Goal: Information Seeking & Learning: Find specific fact

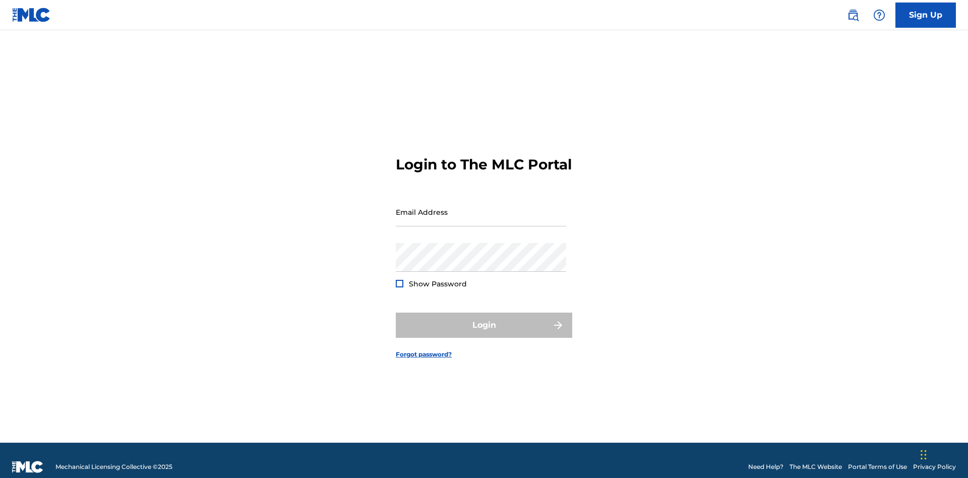
scroll to position [13, 0]
click at [481, 207] on input "Email Address" at bounding box center [481, 212] width 170 height 29
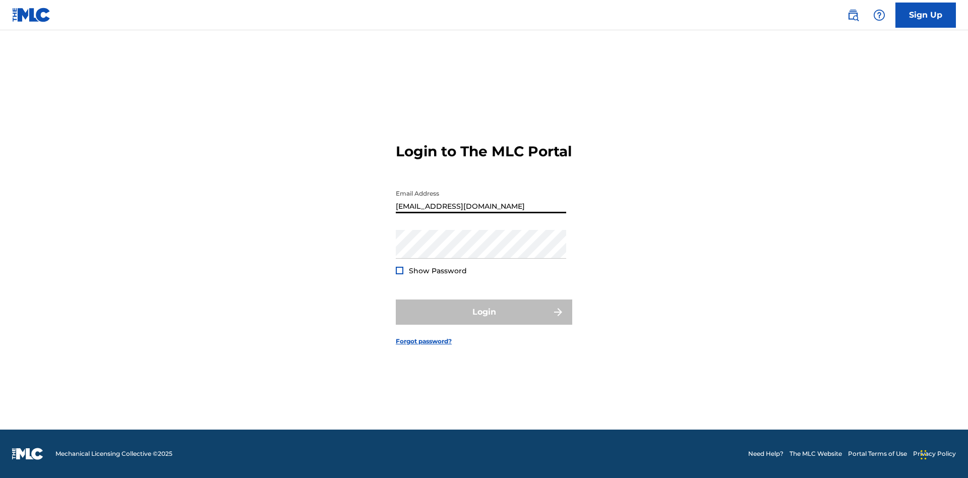
type input "[EMAIL_ADDRESS][DOMAIN_NAME]"
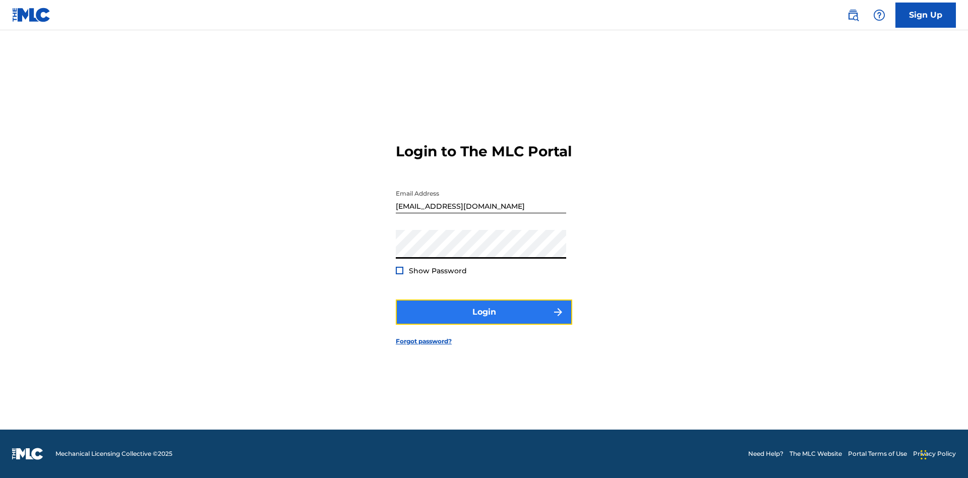
click at [484, 321] on button "Login" at bounding box center [484, 311] width 176 height 25
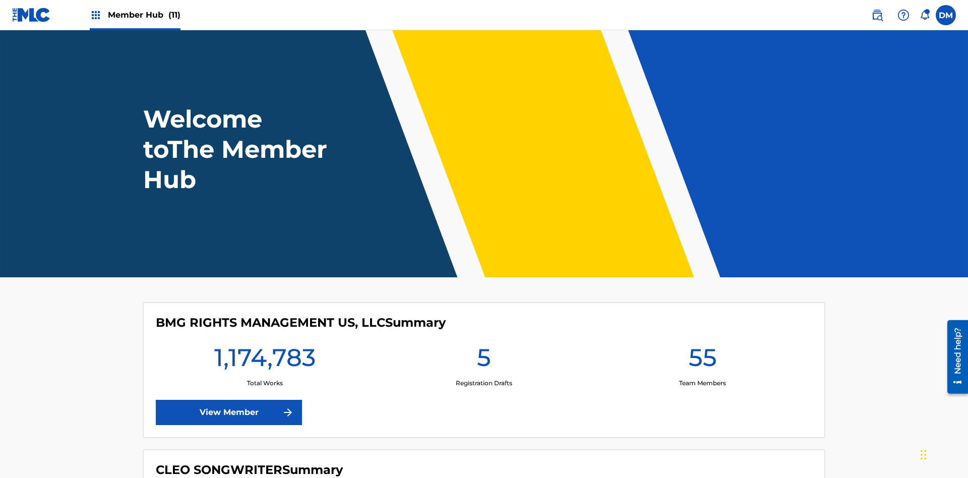
scroll to position [43, 0]
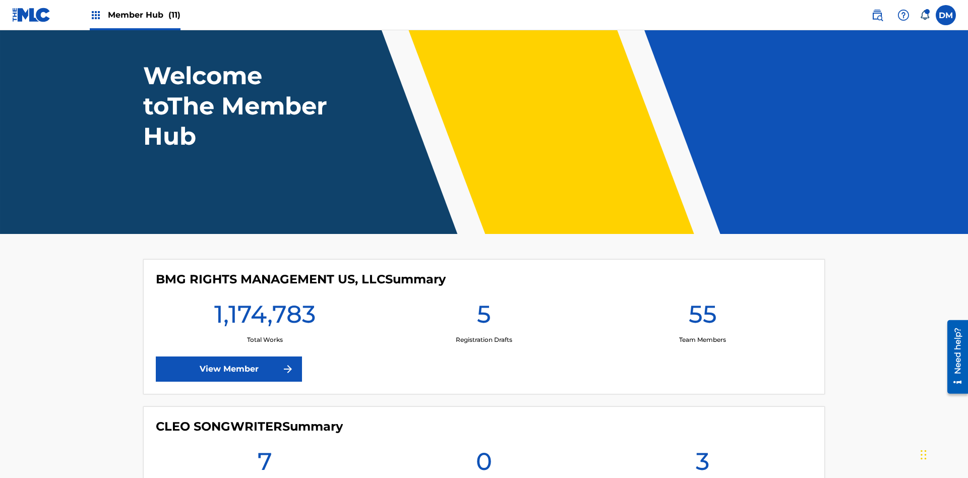
click at [144, 15] on span "Member Hub (11)" at bounding box center [144, 15] width 73 height 12
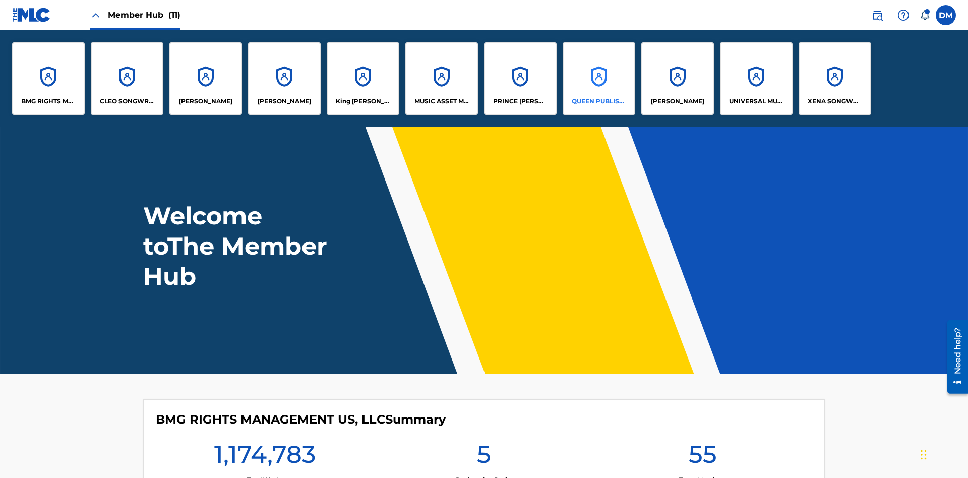
click at [598, 101] on p "QUEEN PUBLISHA" at bounding box center [599, 101] width 55 height 9
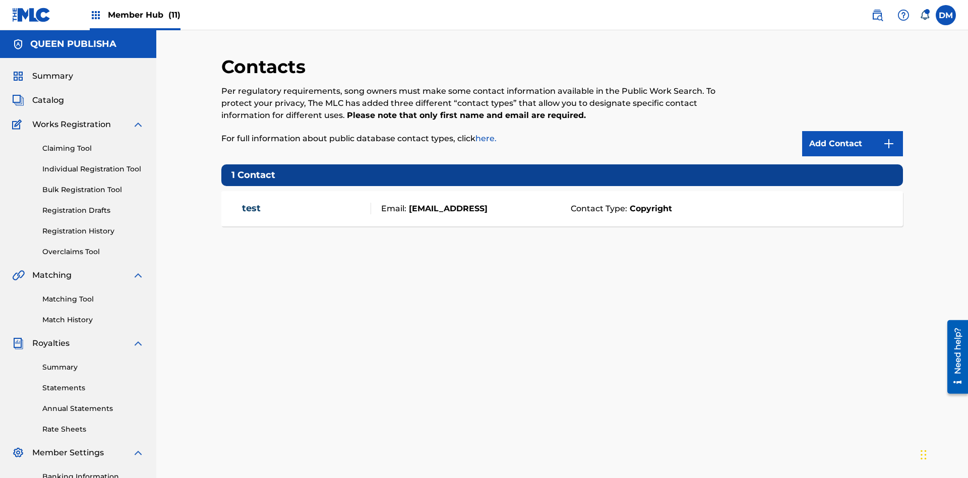
click at [144, 15] on span "Member Hub (11)" at bounding box center [144, 15] width 73 height 12
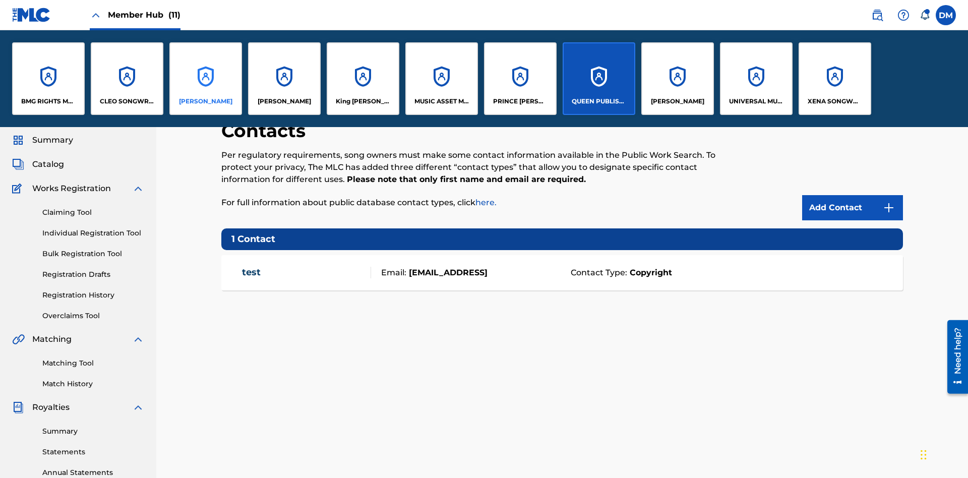
click at [205, 101] on p "[PERSON_NAME]" at bounding box center [205, 101] width 53 height 9
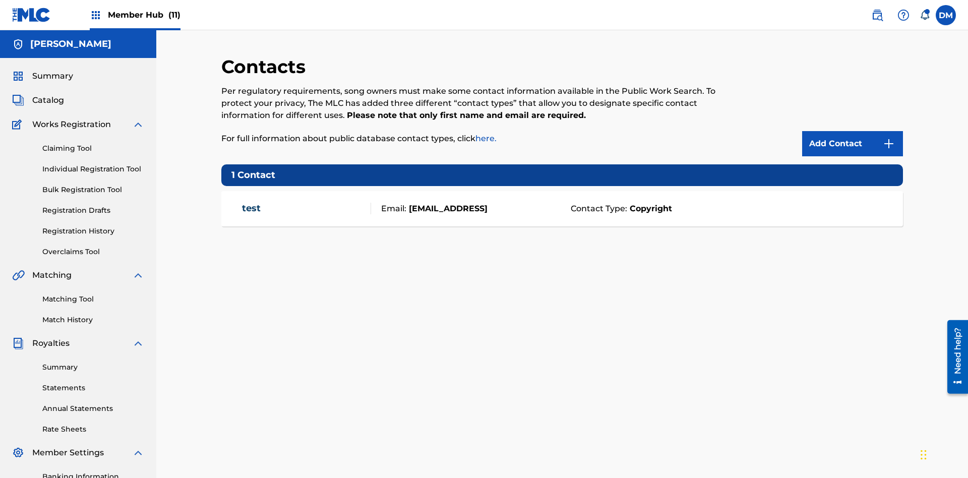
click at [144, 15] on span "Member Hub (11)" at bounding box center [144, 15] width 73 height 12
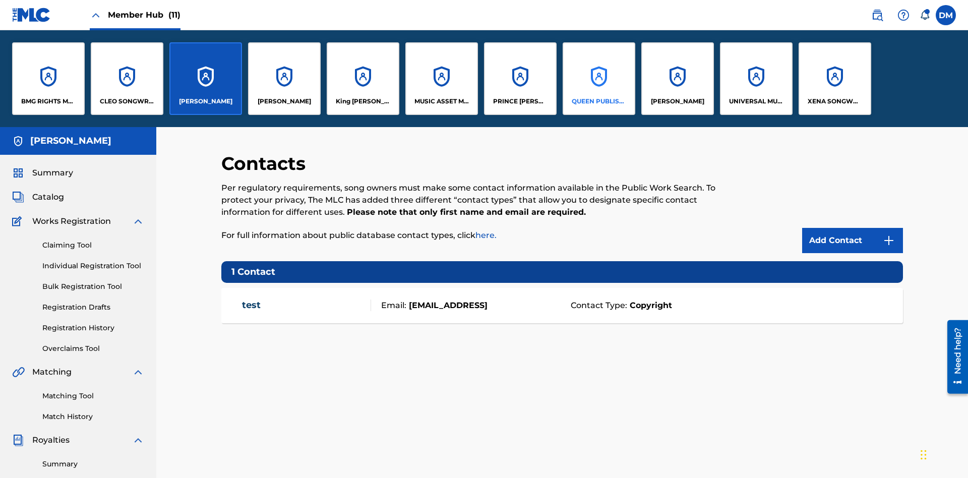
click at [598, 101] on p "QUEEN PUBLISHA" at bounding box center [599, 101] width 55 height 9
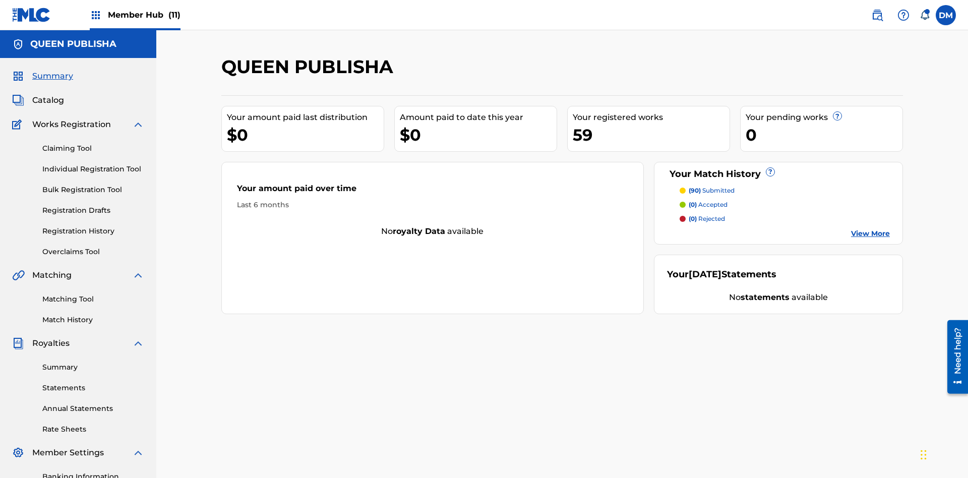
scroll to position [34, 0]
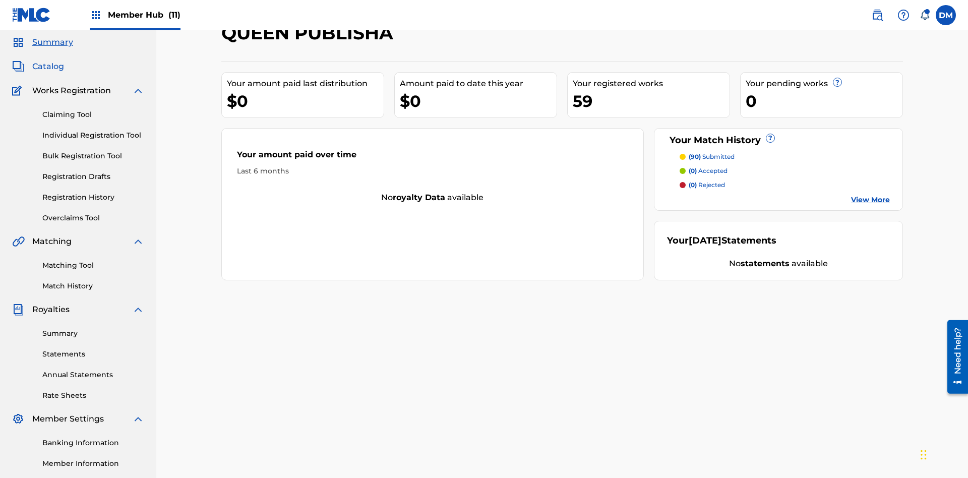
click at [48, 67] on span "Catalog" at bounding box center [48, 67] width 32 height 12
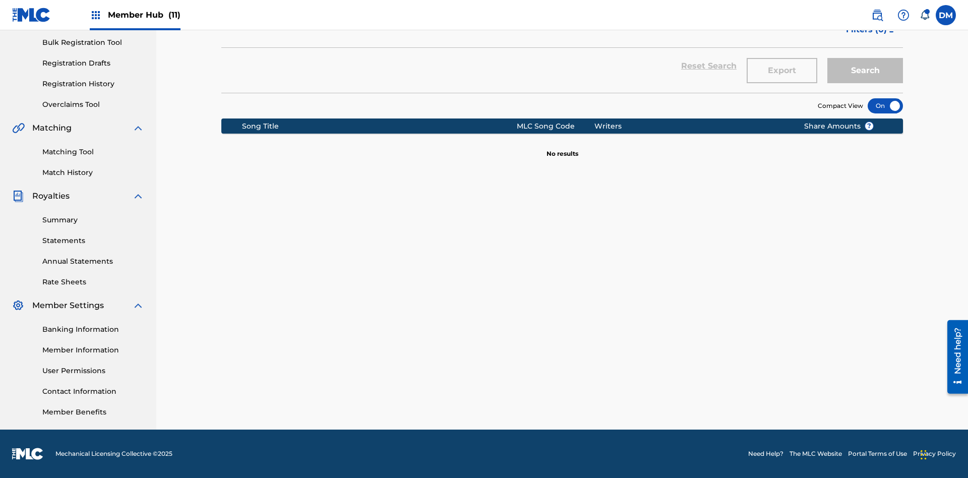
click at [885, 106] on div at bounding box center [885, 105] width 35 height 15
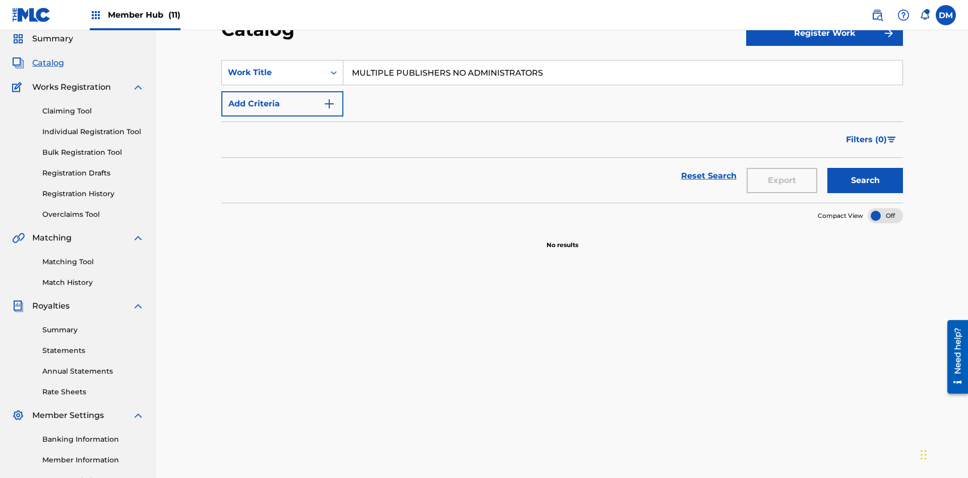
scroll to position [145, 0]
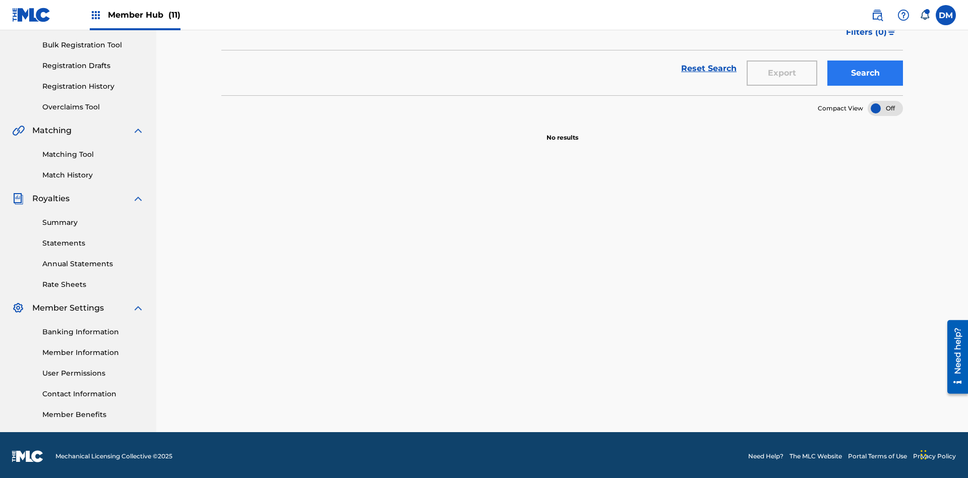
type input "MULTIPLE PUBLISHERS NO ADMINISTRATORS"
click at [865, 73] on button "Search" at bounding box center [865, 73] width 76 height 25
